Goal: Information Seeking & Learning: Learn about a topic

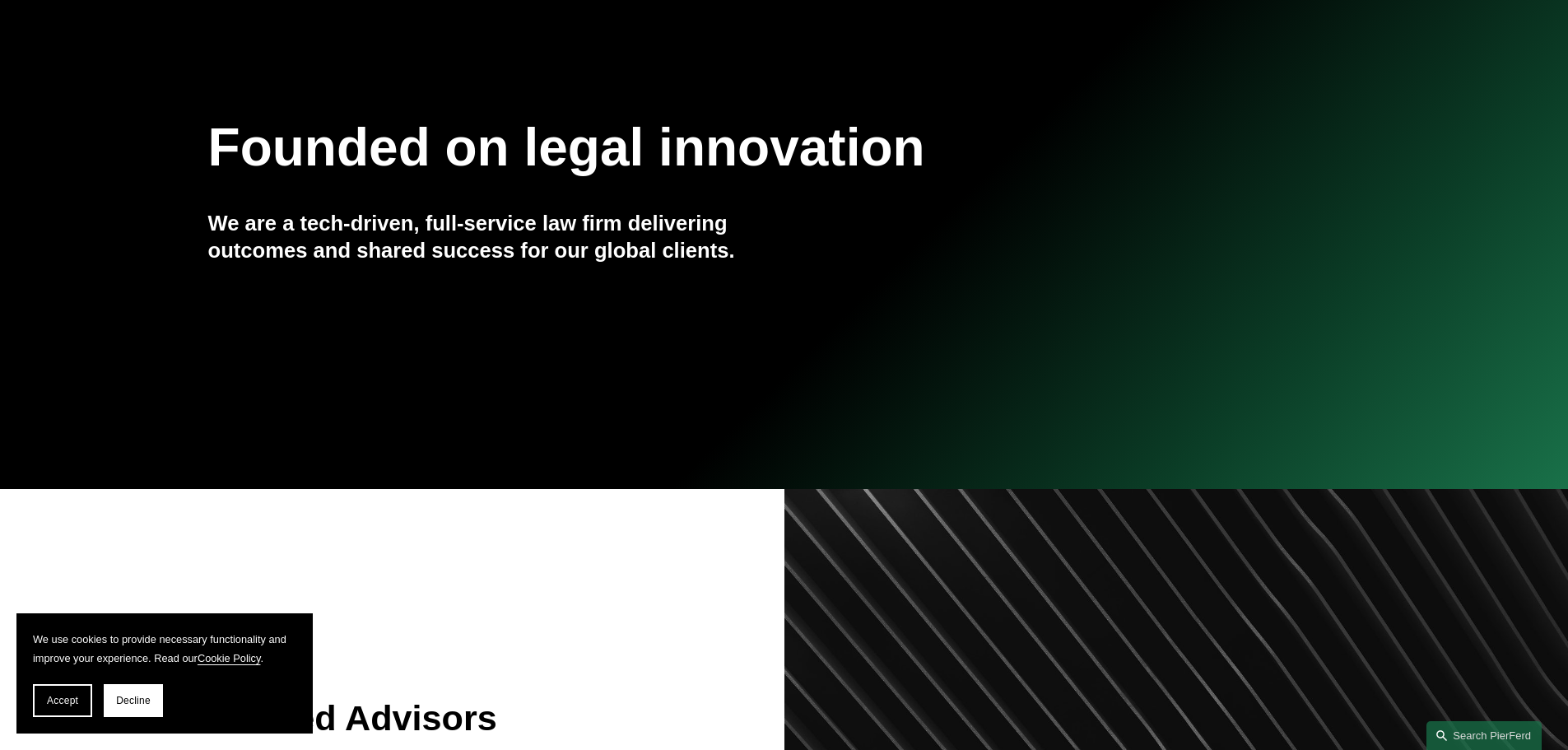
scroll to position [412, 0]
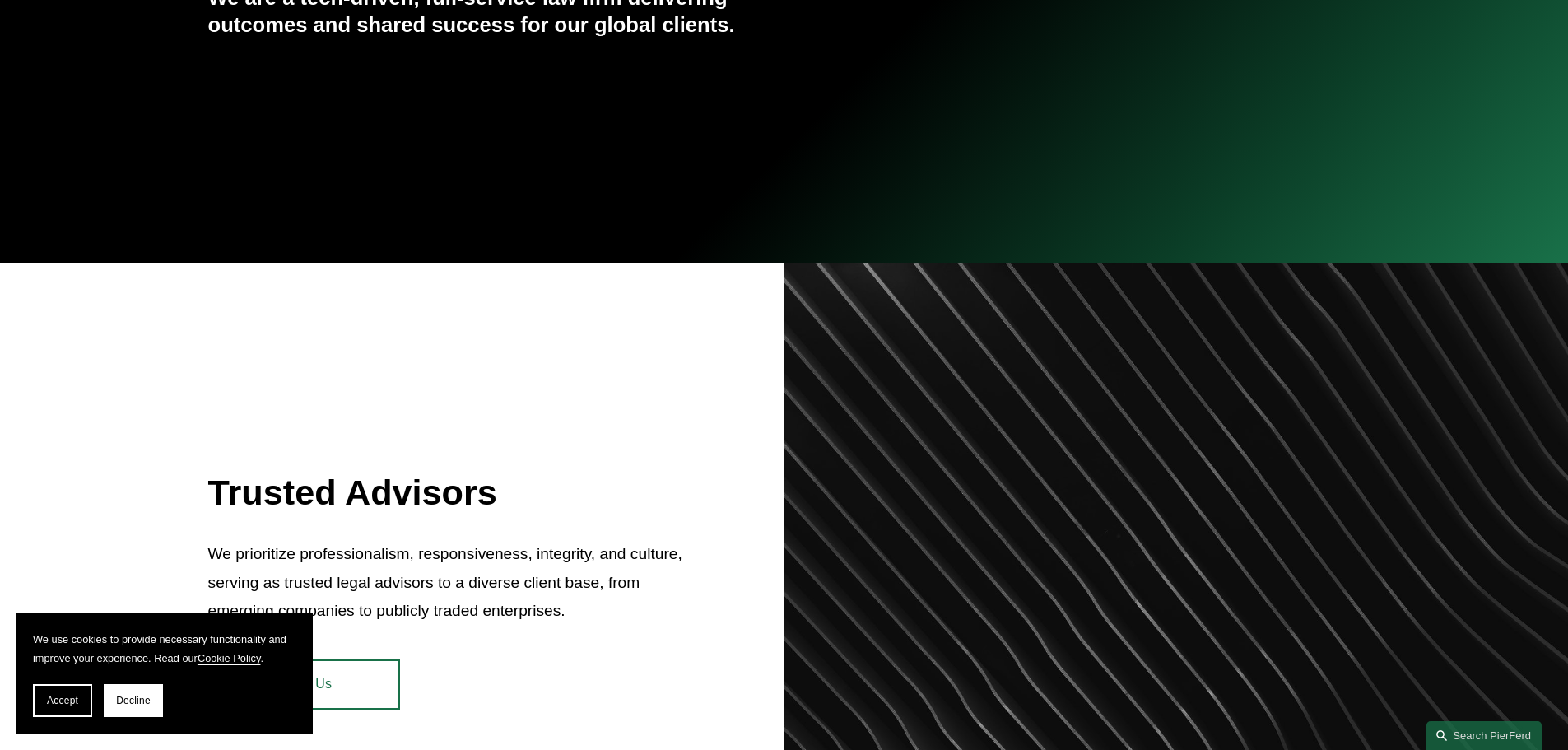
drag, startPoint x: 53, startPoint y: 702, endPoint x: 160, endPoint y: 682, distance: 108.9
click at [53, 702] on span "Accept" at bounding box center [62, 700] width 31 height 12
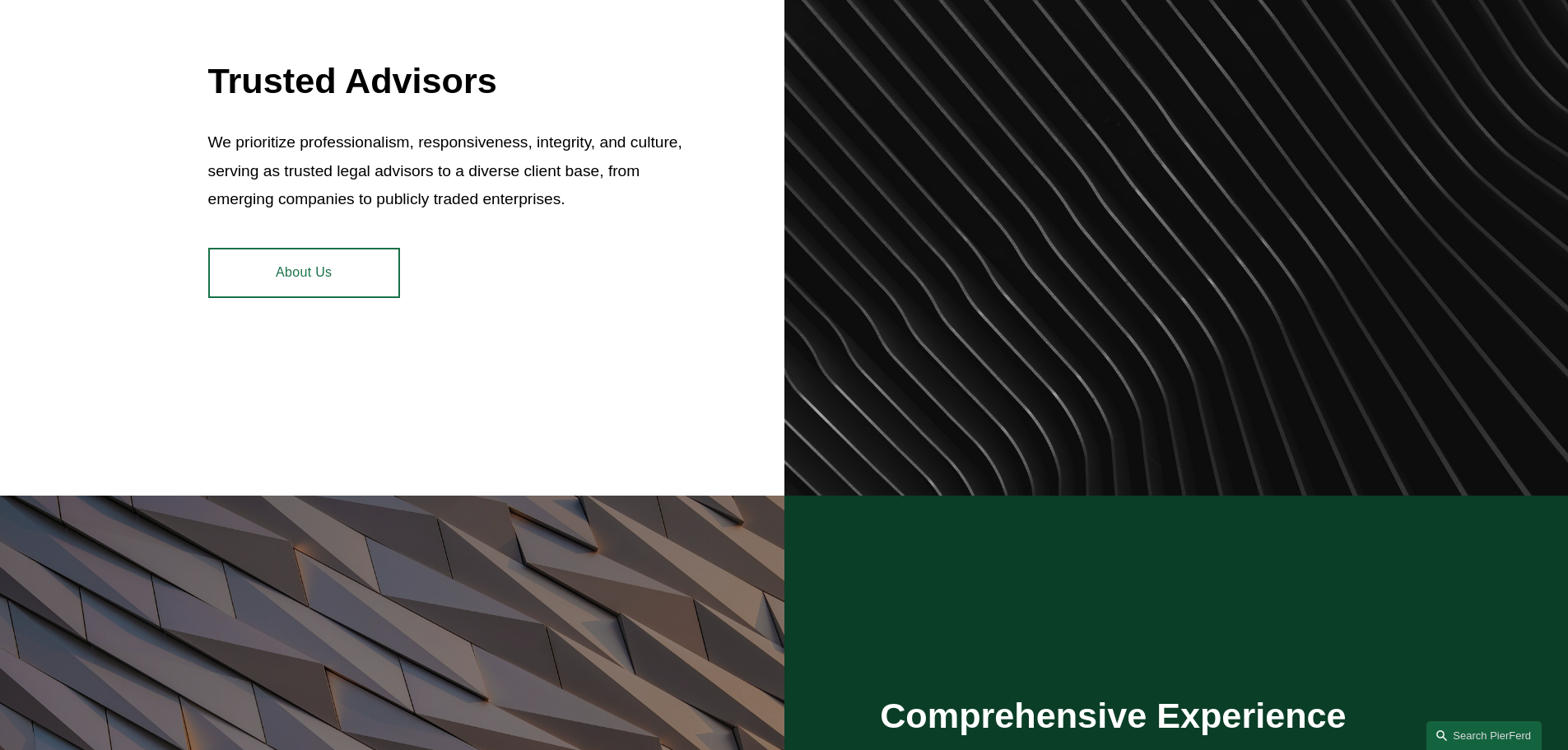
scroll to position [1318, 0]
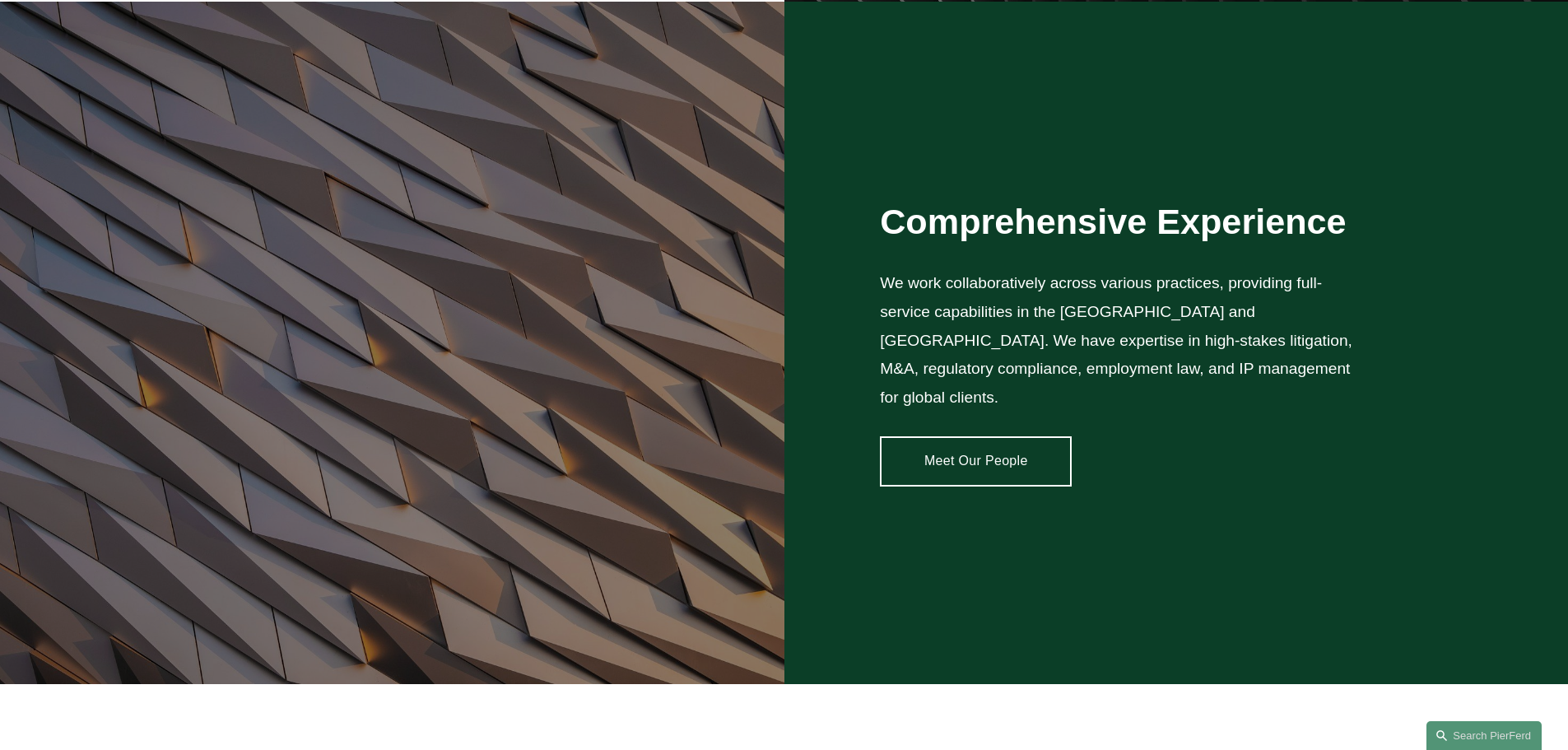
click at [974, 445] on link "Meet Our People" at bounding box center [975, 460] width 192 height 50
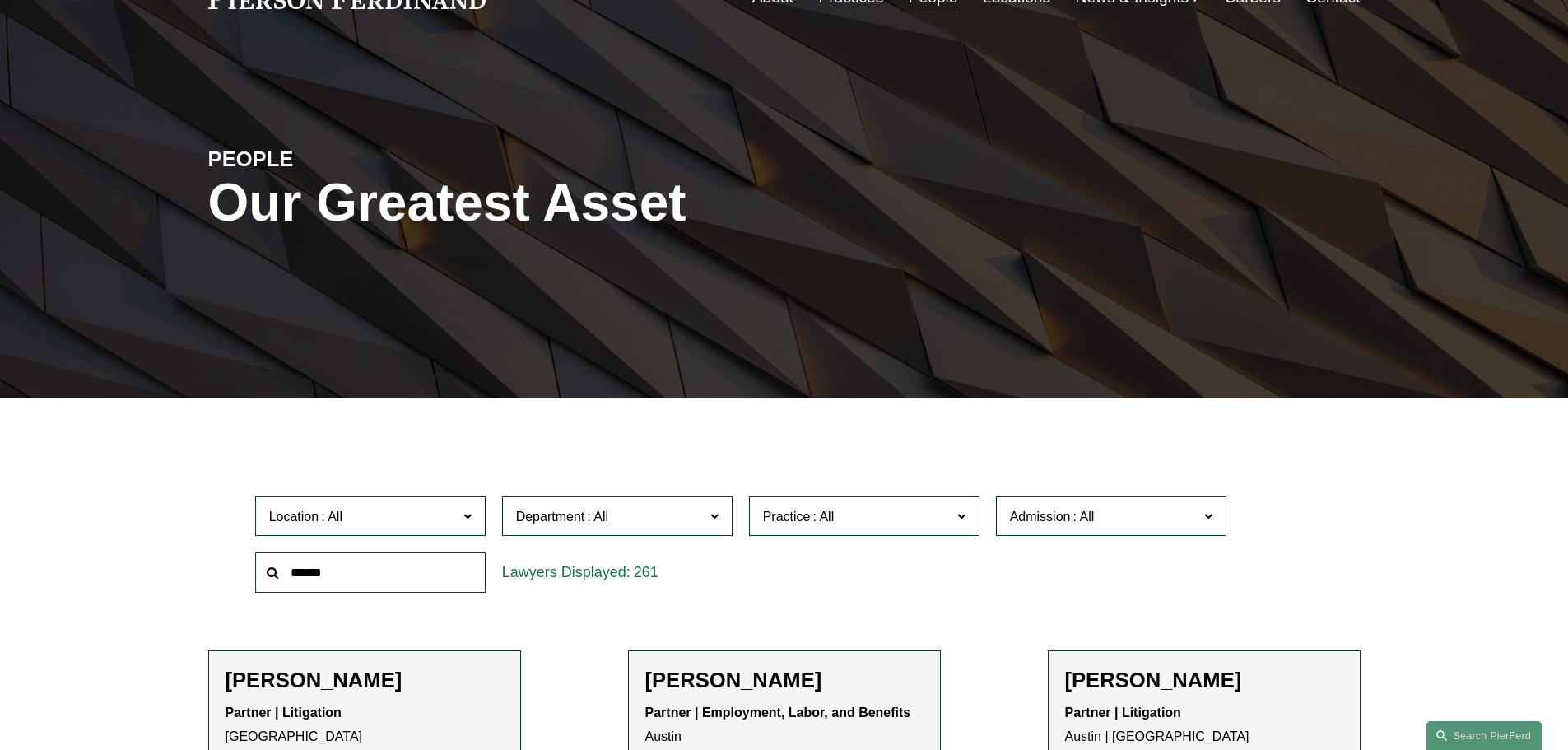
scroll to position [247, 0]
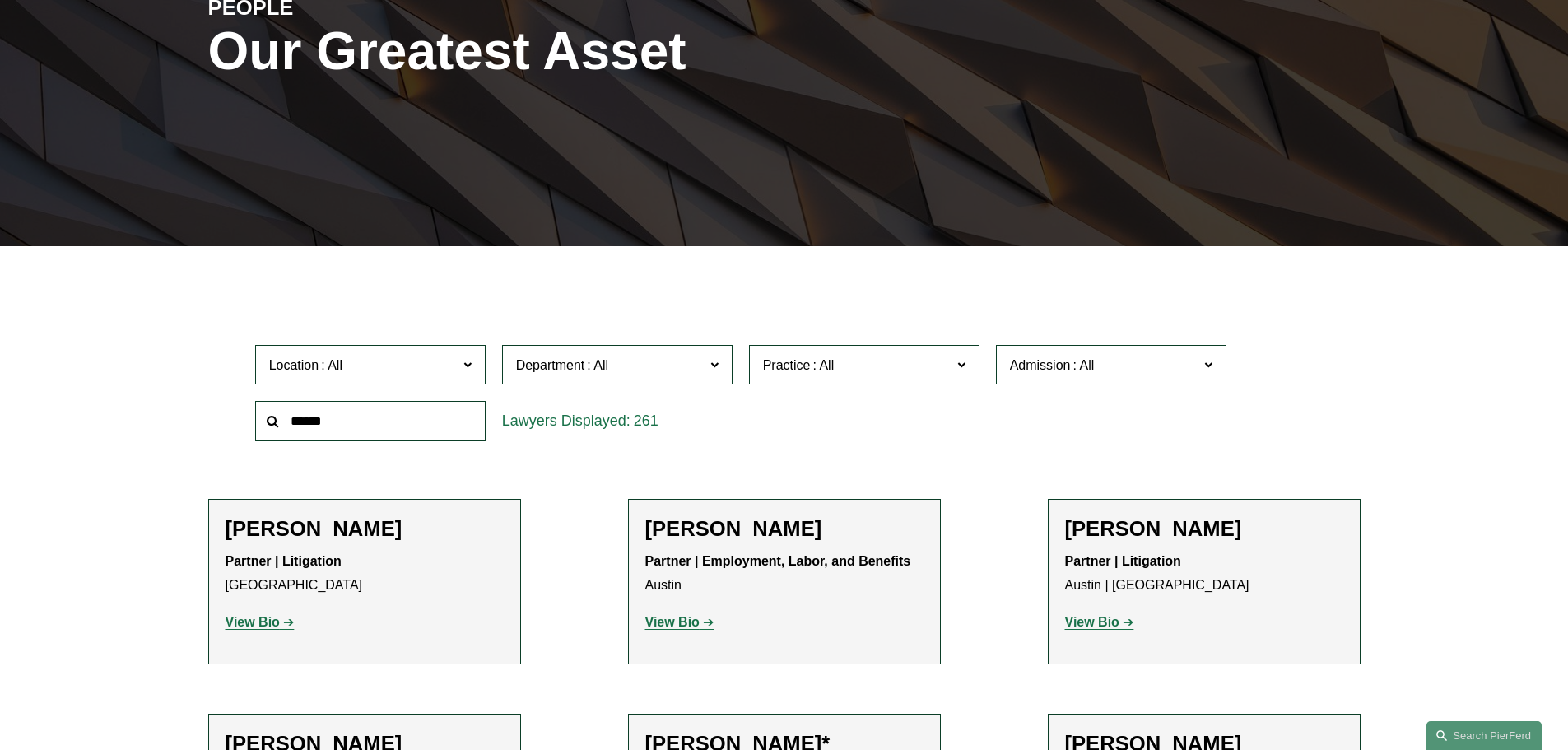
click at [392, 437] on input "text" at bounding box center [371, 420] width 230 height 40
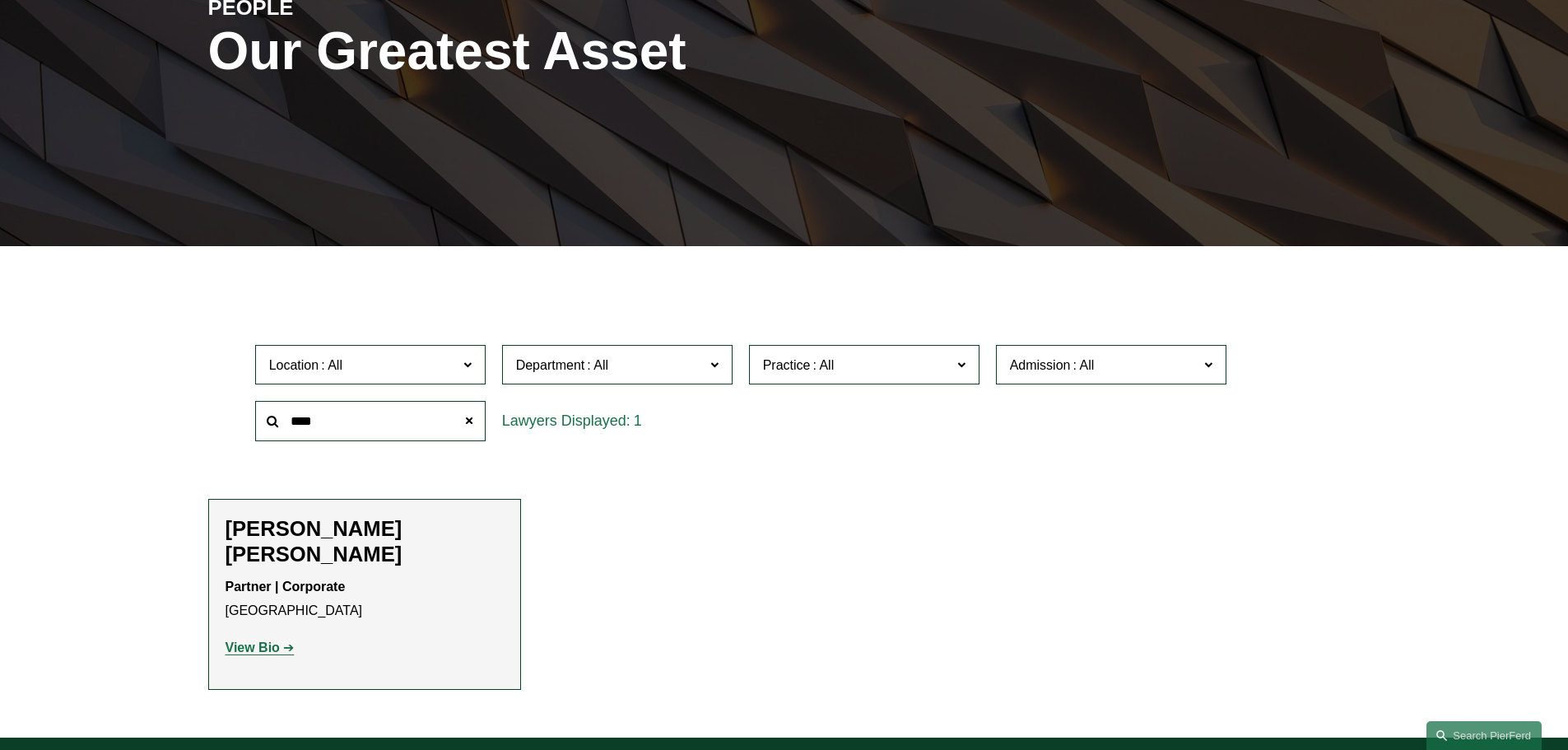
type input "****"
click at [322, 589] on p "Partner | Corporate [GEOGRAPHIC_DATA]" at bounding box center [364, 599] width 278 height 48
click at [253, 637] on p "View Bio" at bounding box center [364, 649] width 278 height 23
click at [252, 641] on strong "View Bio" at bounding box center [253, 648] width 55 height 14
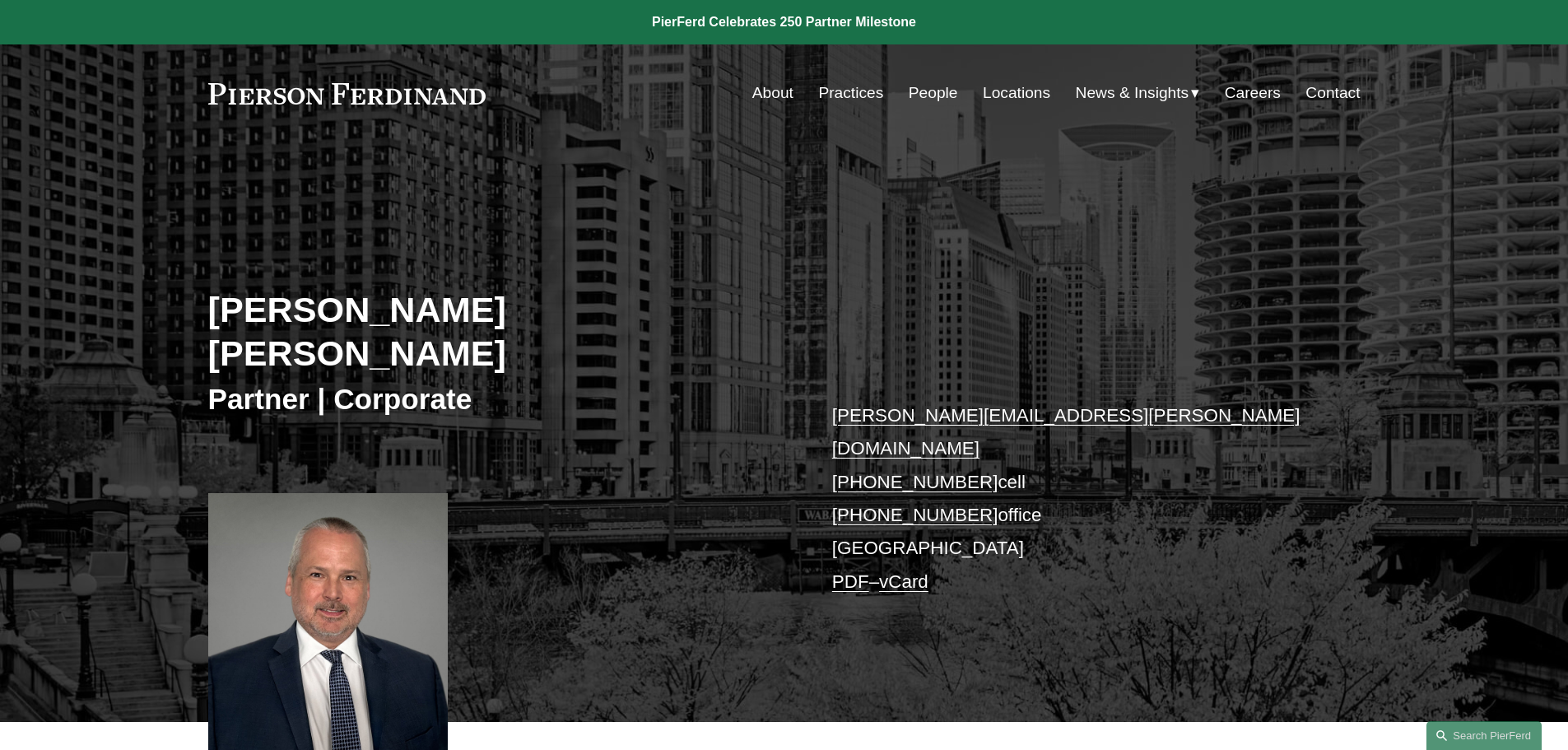
click at [766, 86] on link "About" at bounding box center [773, 93] width 41 height 31
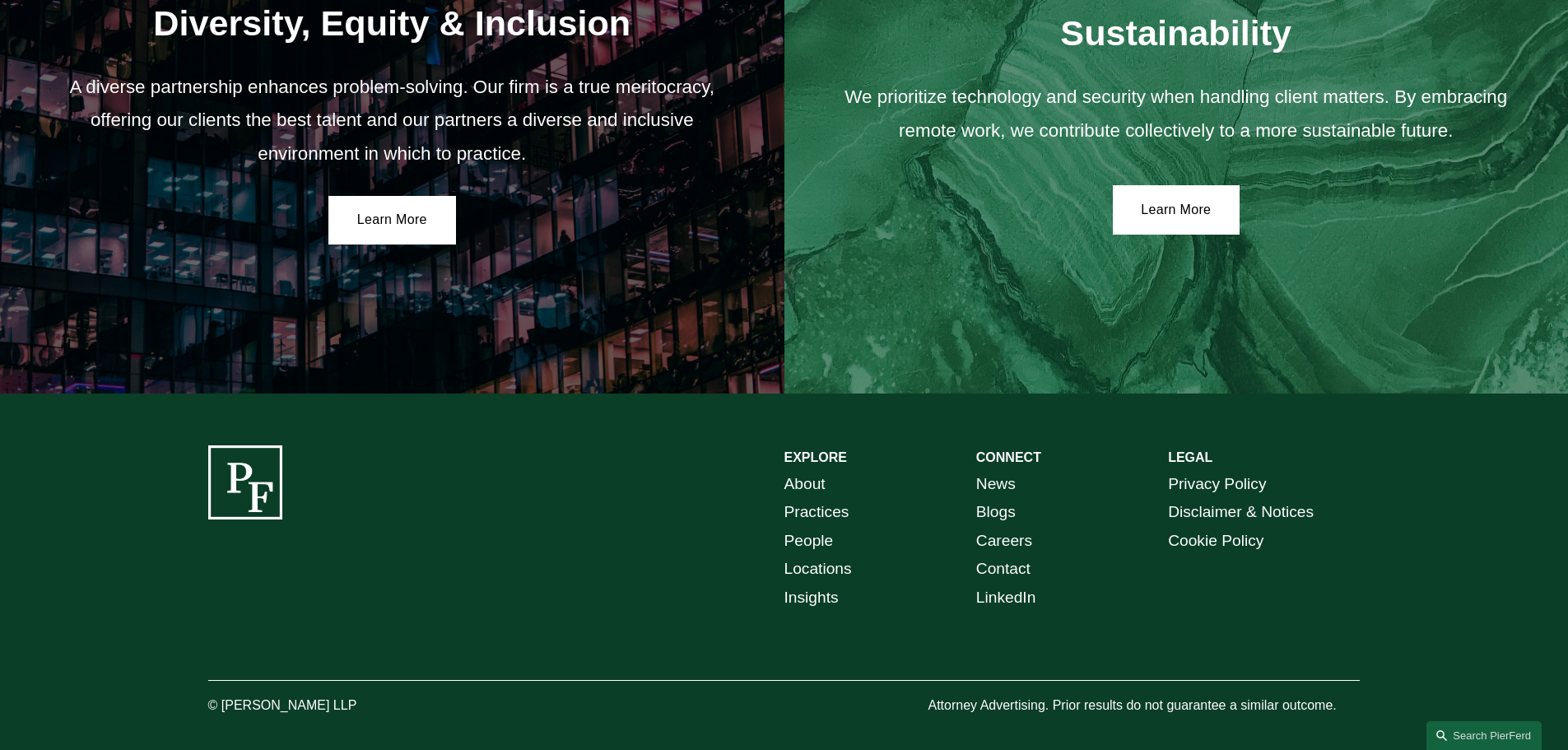
scroll to position [3041, 0]
